Goal: Complete application form: Complete application form

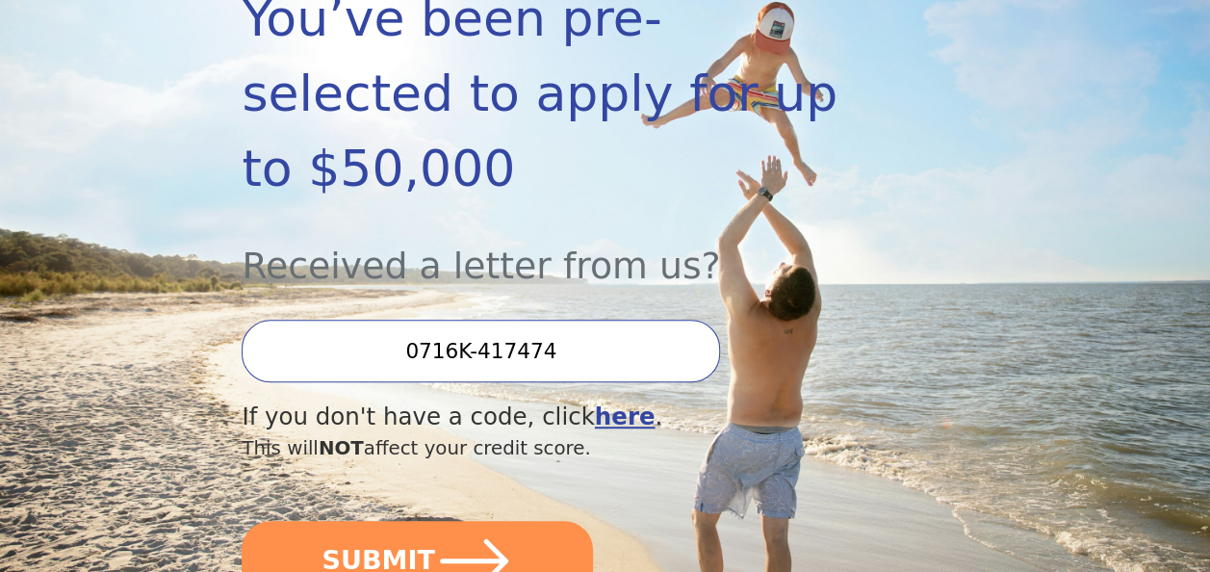
scroll to position [385, 0]
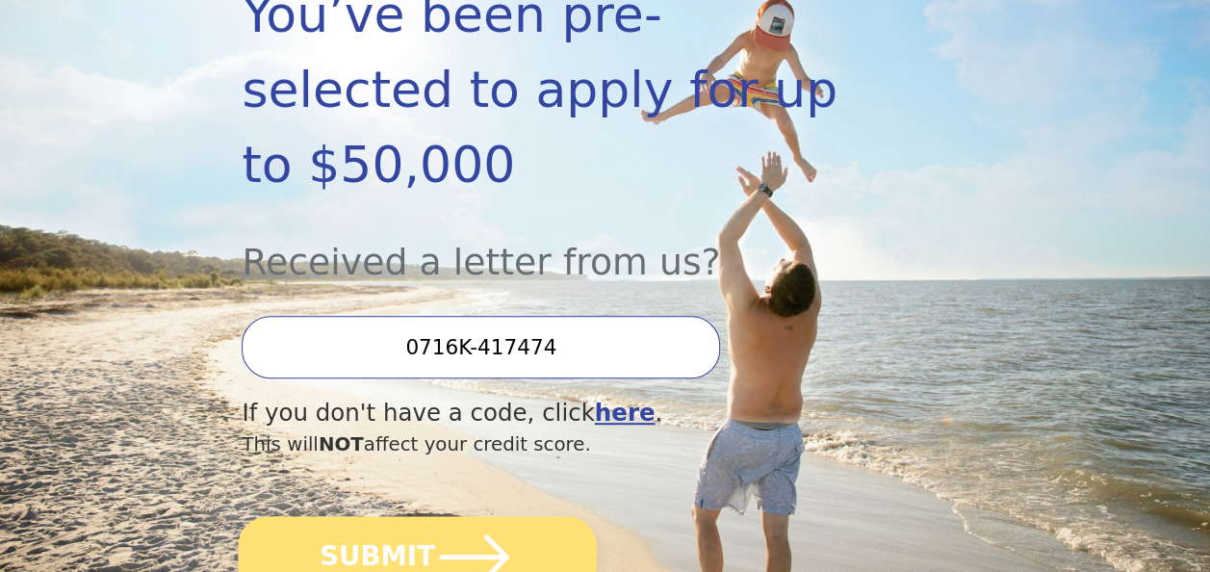
click at [347, 516] on button "SUBMIT" at bounding box center [418, 557] width 358 height 82
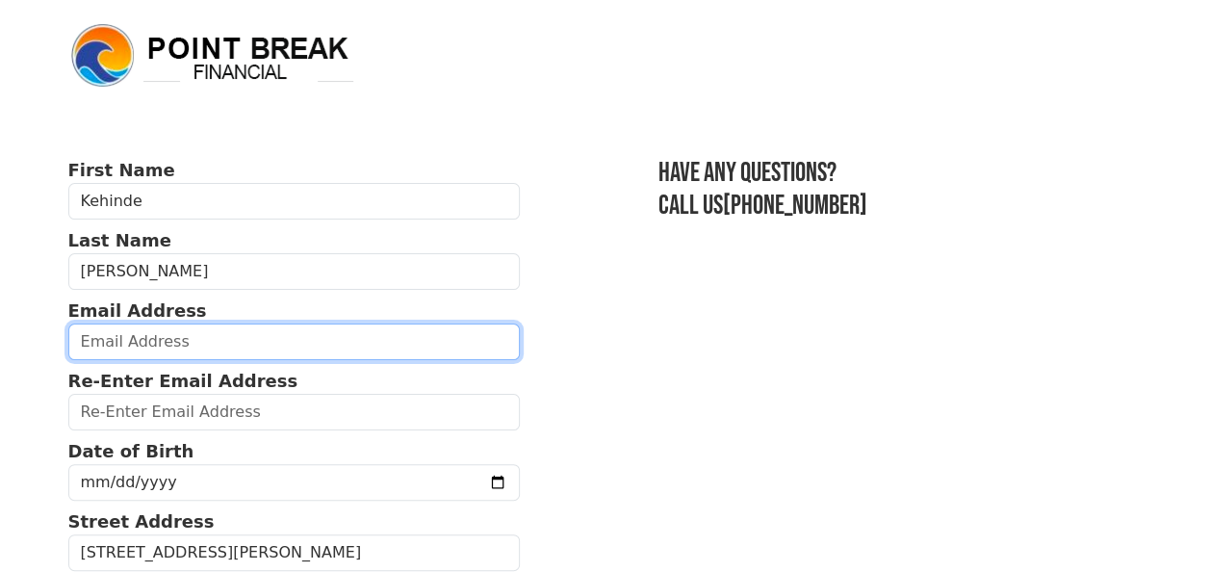
click at [296, 350] on input "email" at bounding box center [294, 342] width 453 height 37
type input "[EMAIL_ADDRESS][PERSON_NAME][DOMAIN_NAME]"
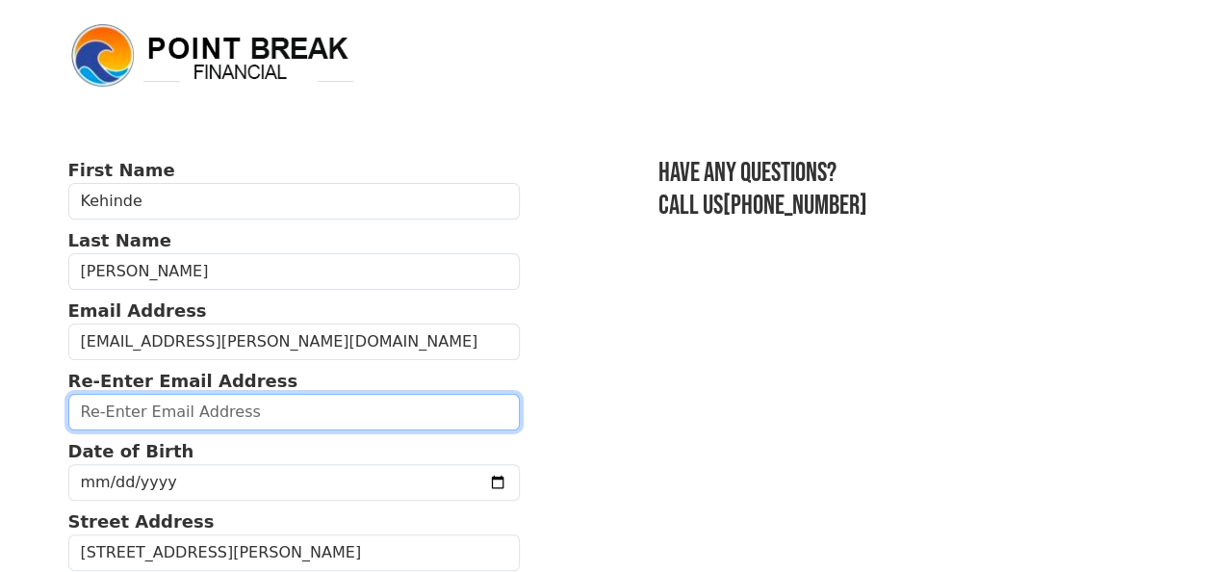
type input "[EMAIL_ADDRESS][PERSON_NAME][DOMAIN_NAME]"
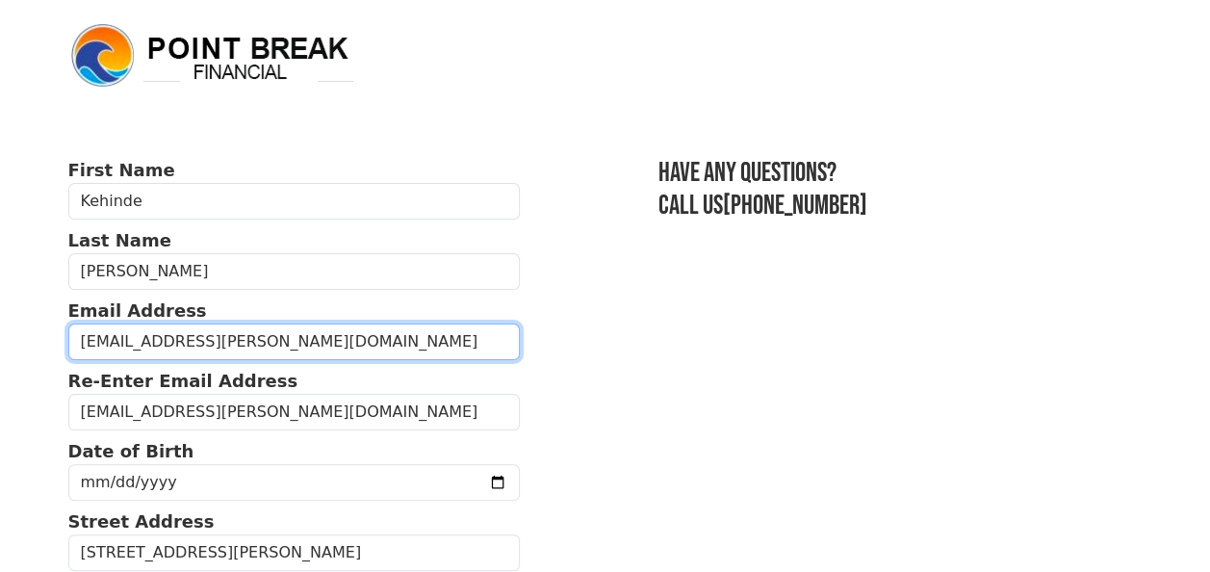
type input "[PHONE_NUMBER]"
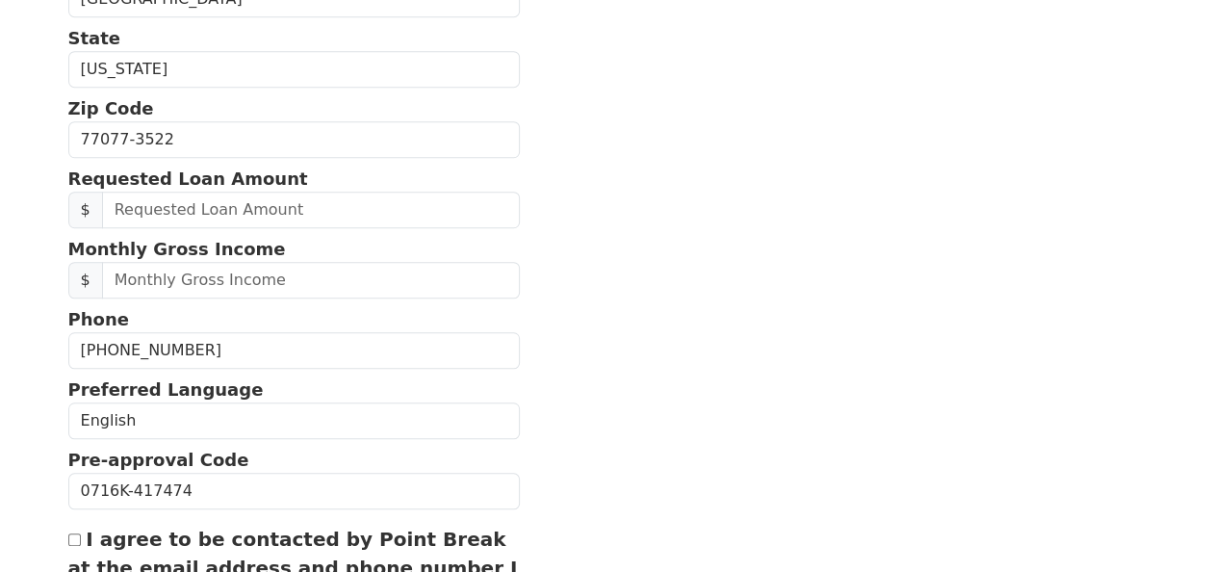
scroll to position [681, 0]
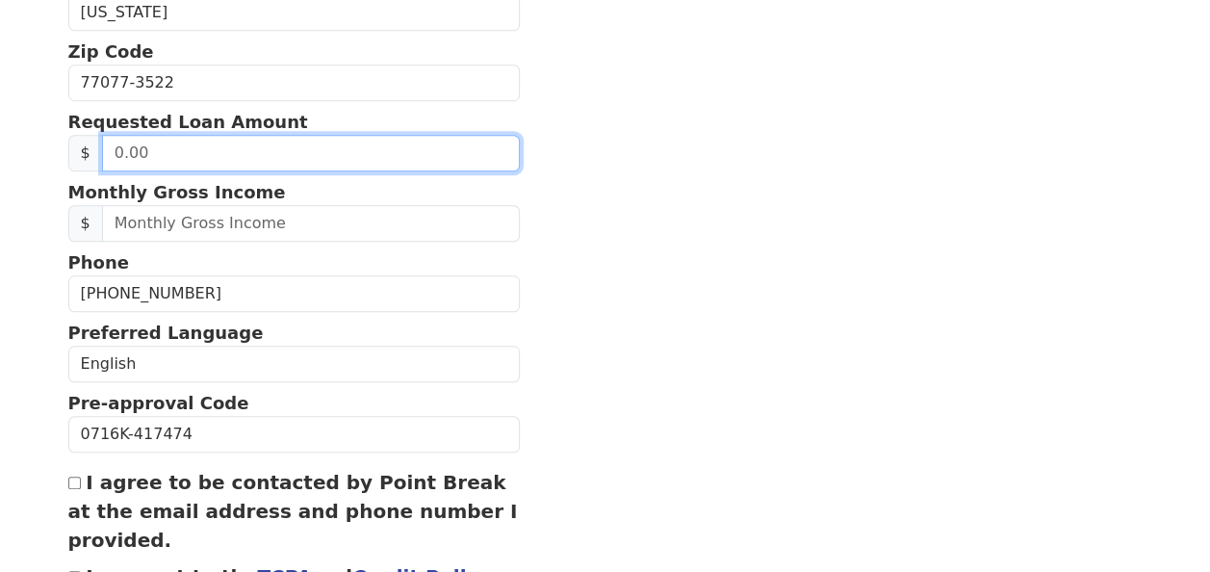
click at [289, 150] on input "text" at bounding box center [311, 153] width 418 height 37
type input "10,000.00"
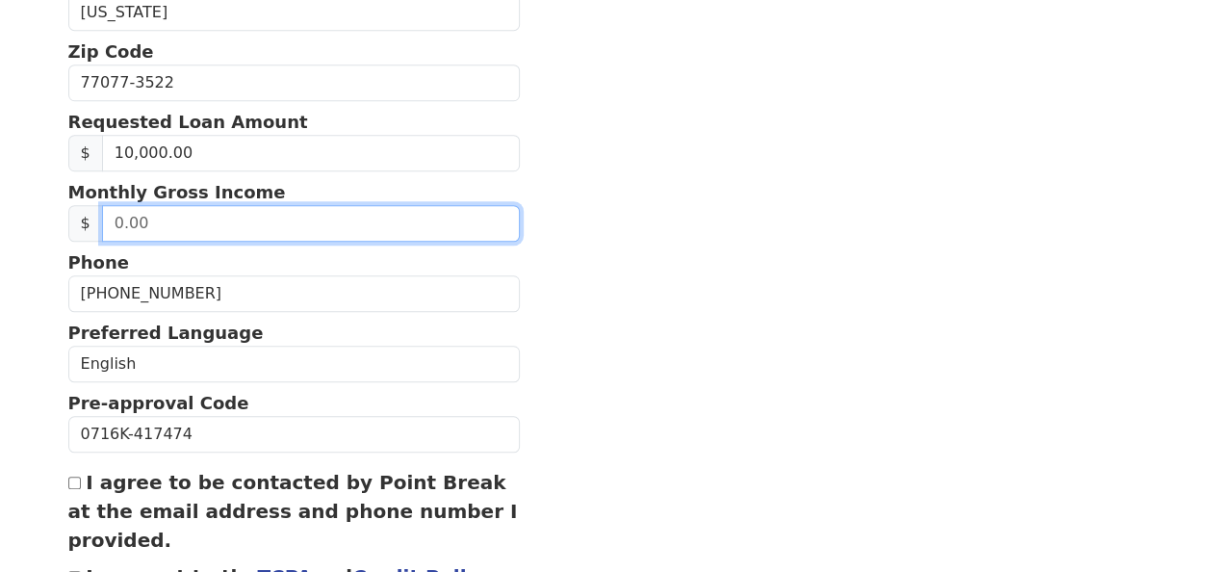
click at [158, 221] on input "text" at bounding box center [311, 223] width 418 height 37
click at [150, 220] on input "text" at bounding box center [311, 223] width 418 height 37
click at [165, 215] on input "11.00" at bounding box center [311, 223] width 418 height 37
type input "11,544.00"
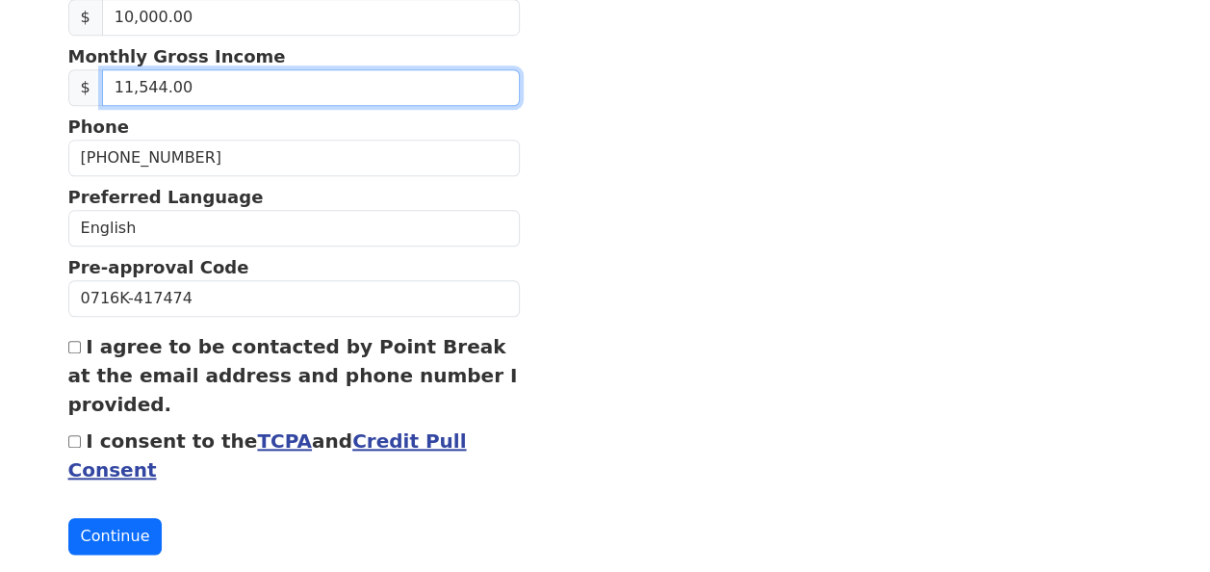
scroll to position [842, 0]
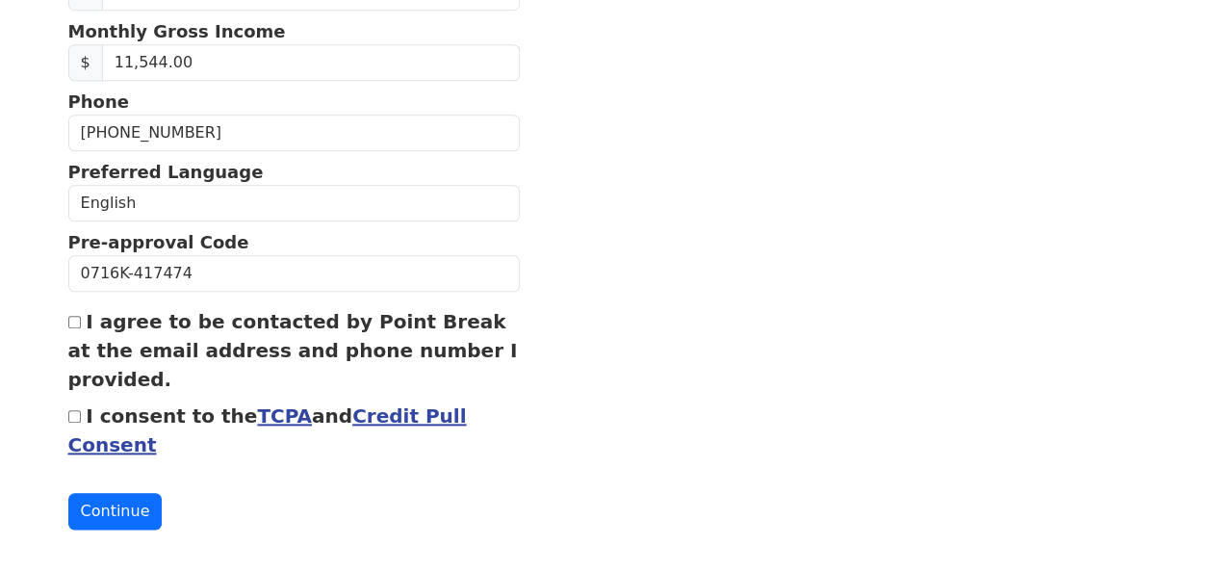
click at [82, 310] on div "I agree to be contacted by Point Break at the email address and phone number I …" at bounding box center [294, 350] width 453 height 87
click at [71, 316] on input "I agree to be contacted by Point Break at the email address and phone number I …" at bounding box center [74, 322] width 13 height 13
checkbox input "true"
click at [75, 410] on input "I consent to the TCPA and Credit Pull Consent" at bounding box center [74, 416] width 13 height 13
checkbox input "true"
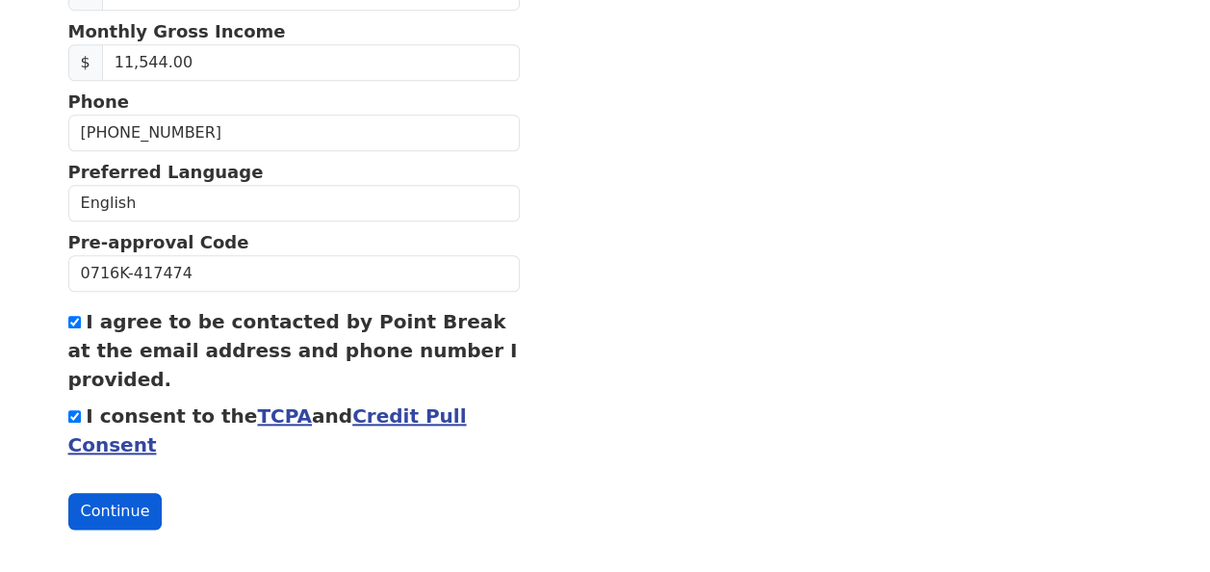
click at [115, 503] on button "Continue" at bounding box center [115, 511] width 94 height 37
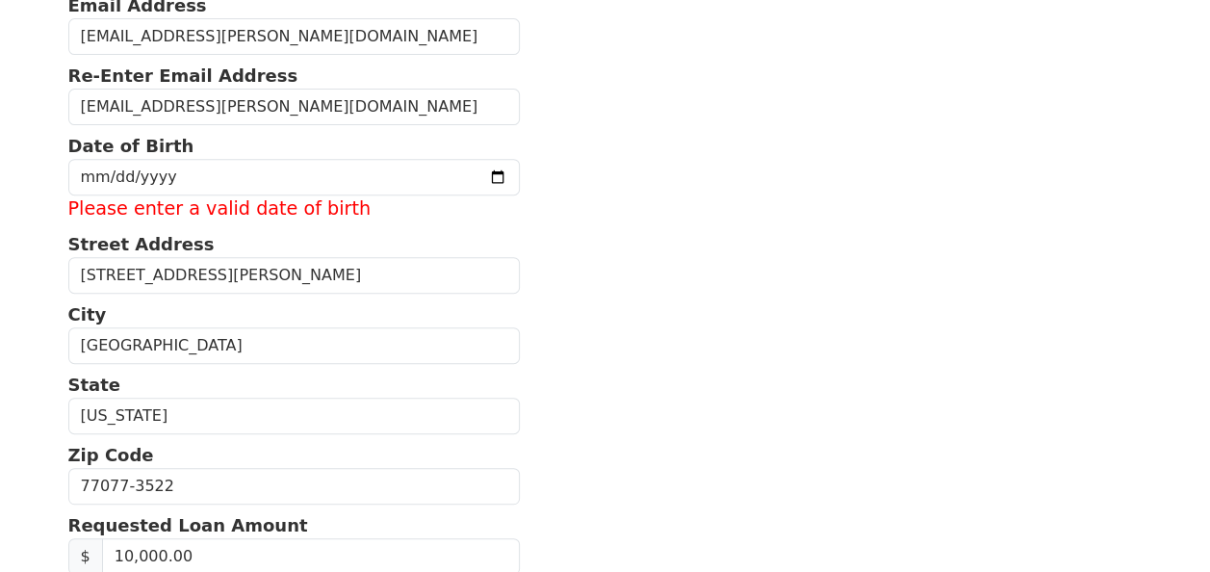
scroll to position [241, 0]
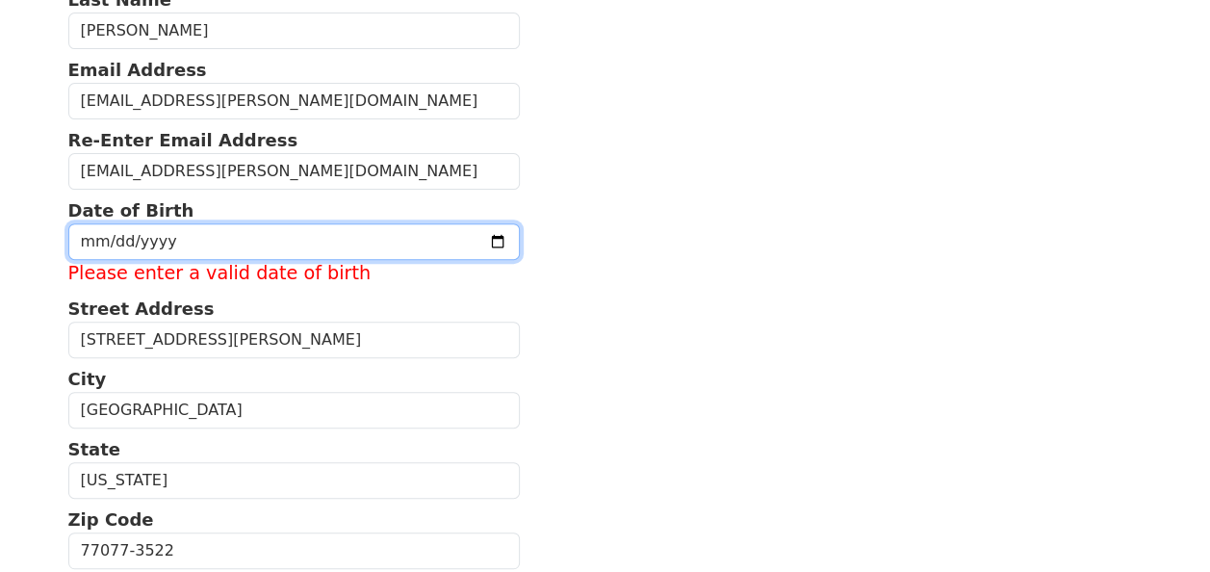
click at [176, 231] on input "date" at bounding box center [294, 241] width 453 height 37
type input "[DATE]"
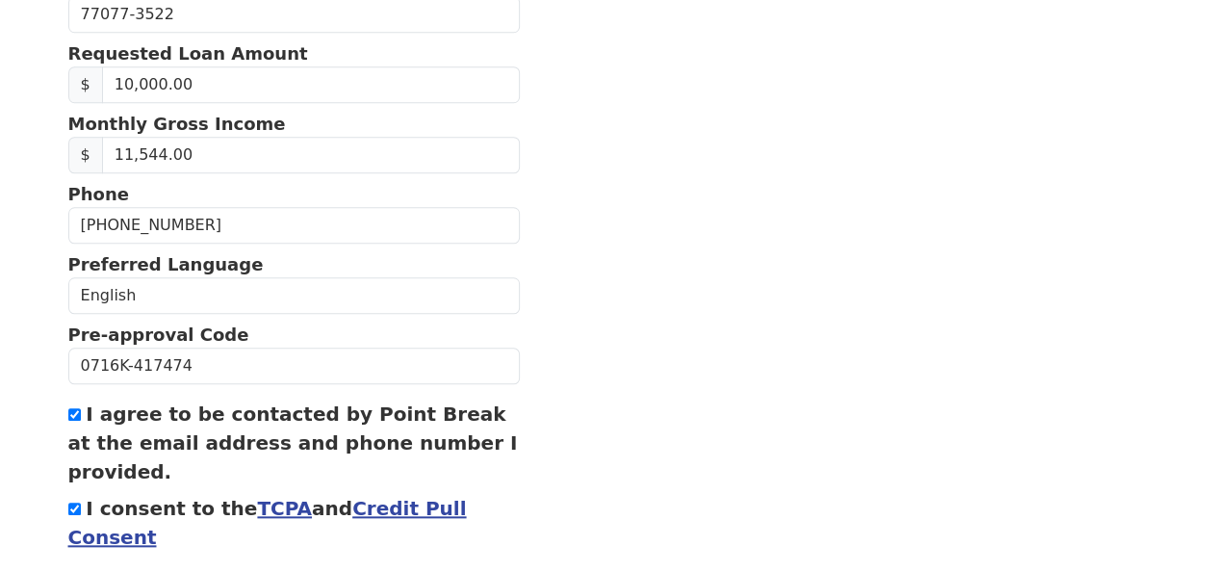
scroll to position [842, 0]
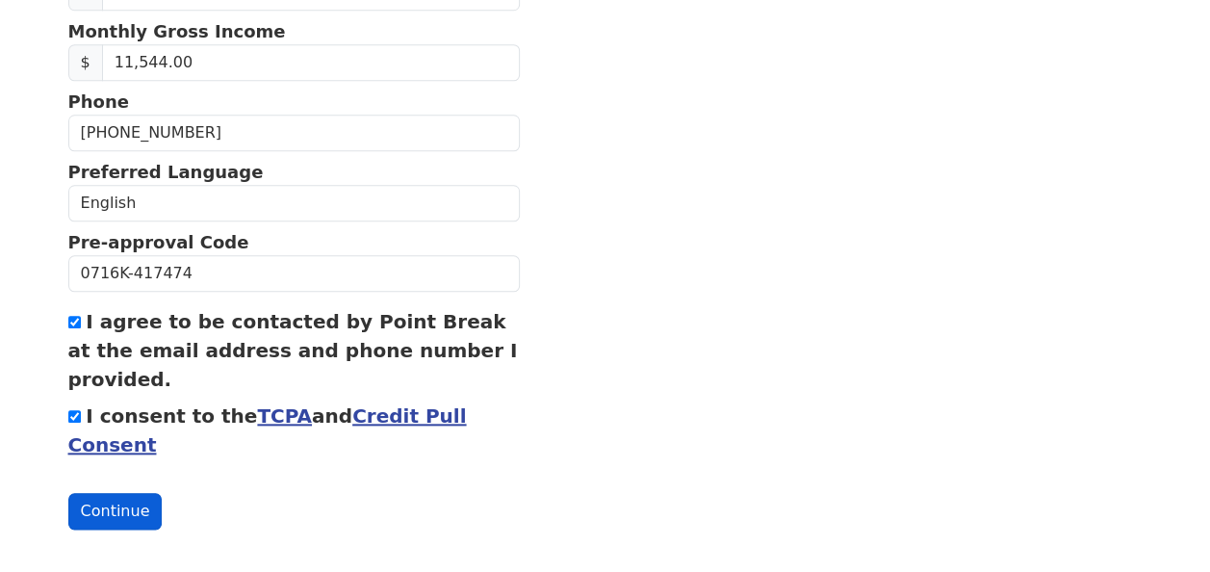
click at [112, 501] on button "Continue" at bounding box center [115, 511] width 94 height 37
